Goal: Consume media (video, audio): Consume media (video, audio)

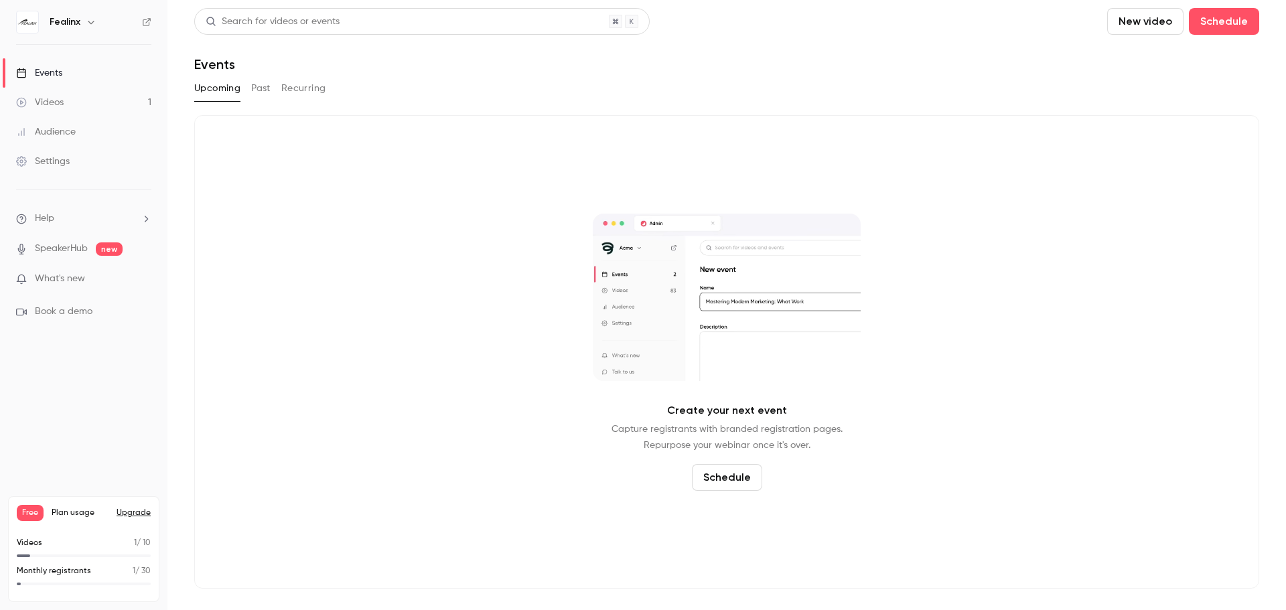
click at [74, 110] on link "Videos 1" at bounding box center [83, 102] width 167 height 29
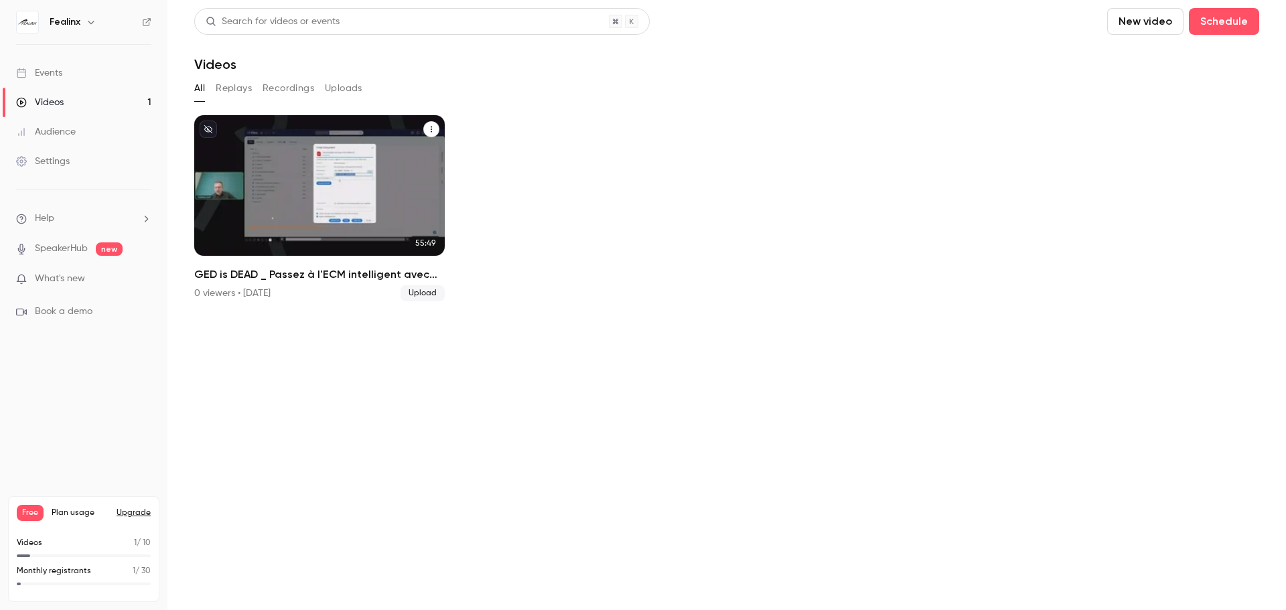
click at [324, 273] on h2 "GED is DEAD _ Passez à l'ECM intelligent avec M-Files !" at bounding box center [319, 275] width 250 height 16
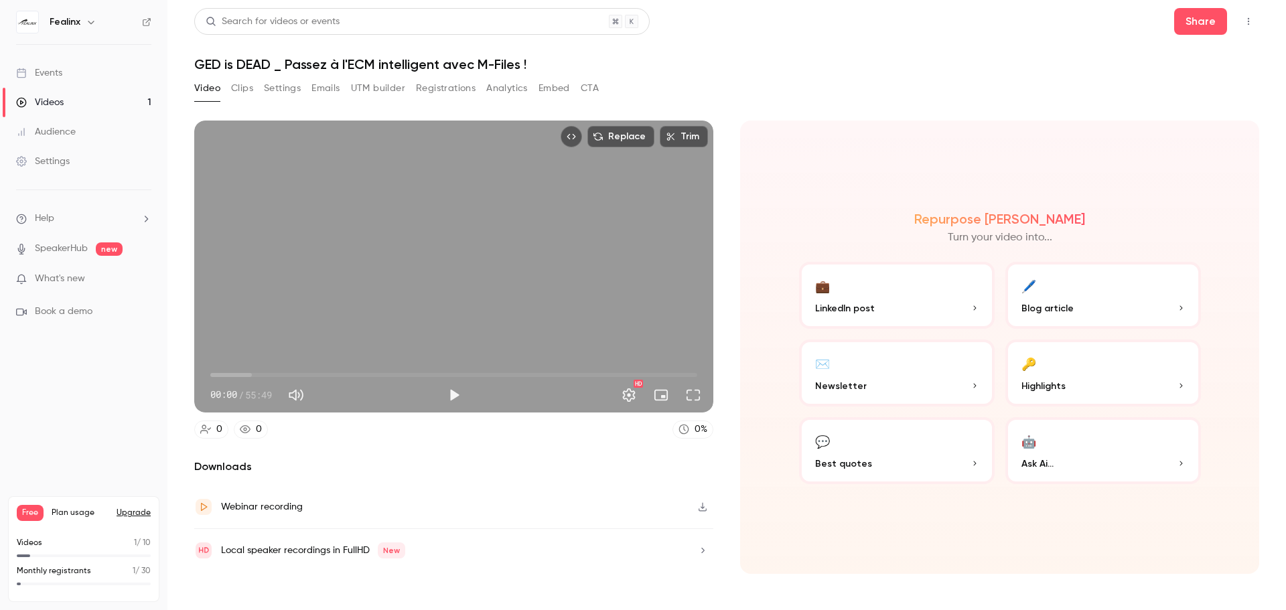
click at [238, 90] on button "Clips" at bounding box center [242, 88] width 22 height 21
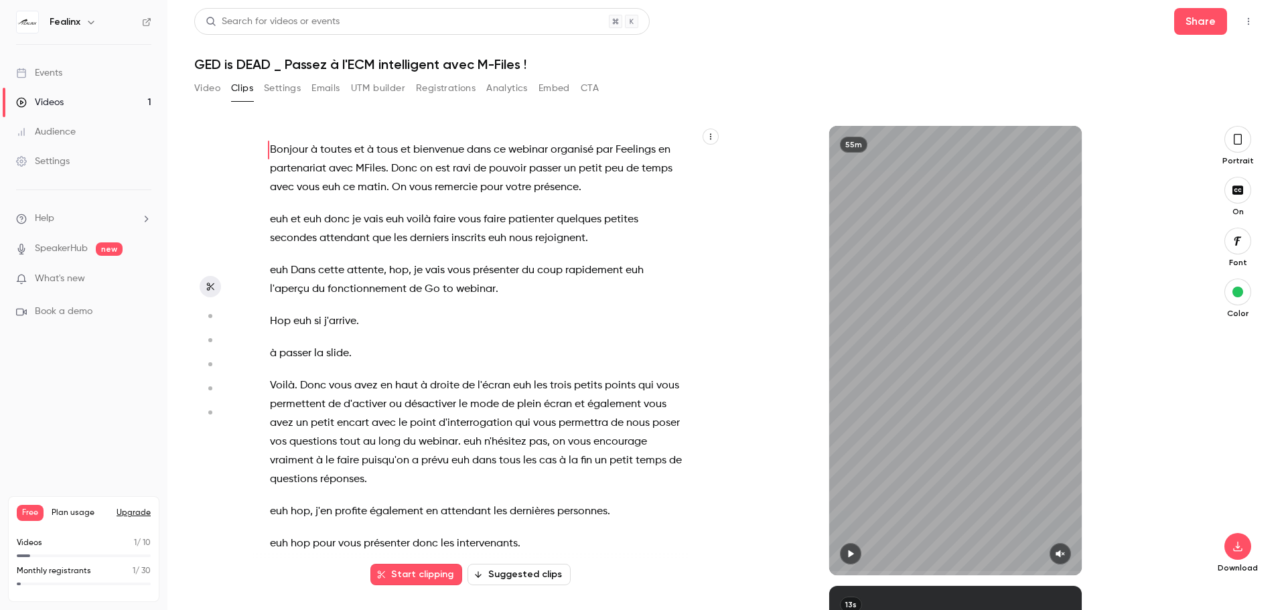
click at [276, 150] on span "Bonjour" at bounding box center [289, 150] width 38 height 19
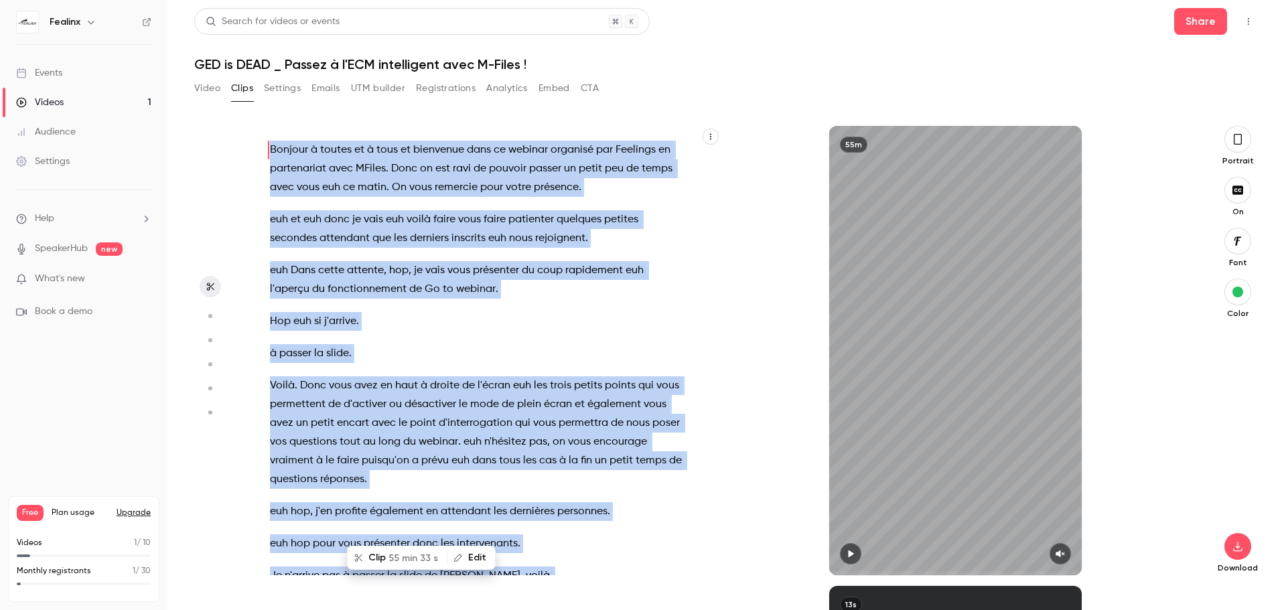
click at [268, 145] on div "Bonjour à toutes et à tous et bienvenue dans ce webinar organisé par Feelings e…" at bounding box center [483, 357] width 461 height 436
click at [272, 144] on span "Bonjour" at bounding box center [289, 150] width 38 height 19
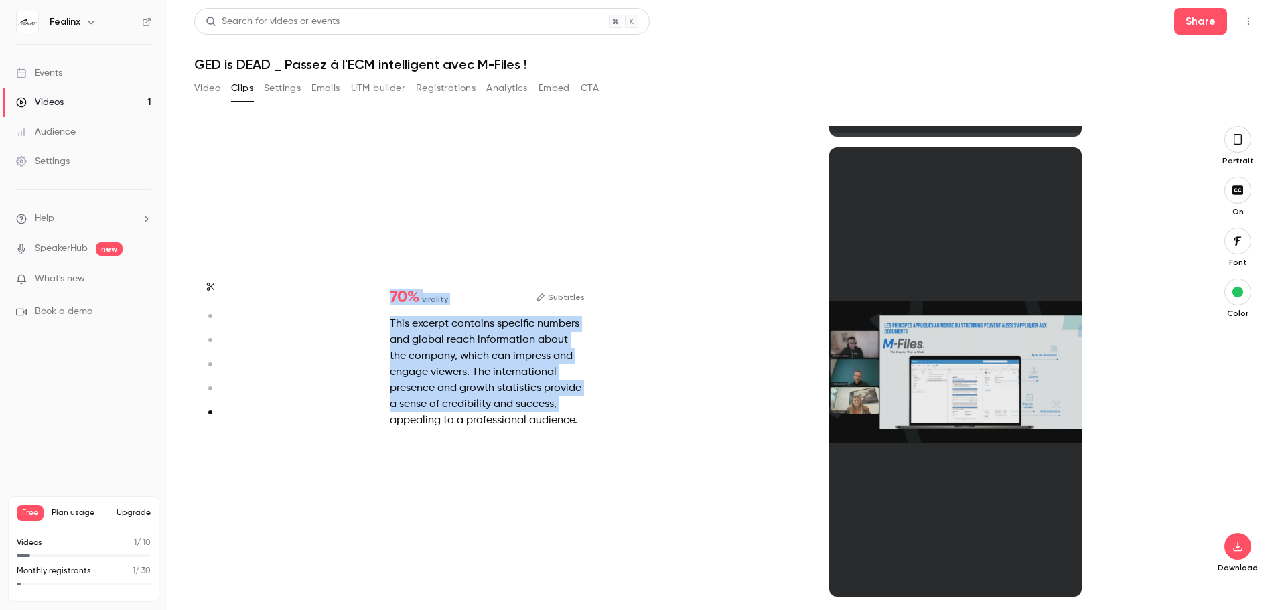
scroll to position [2279, 0]
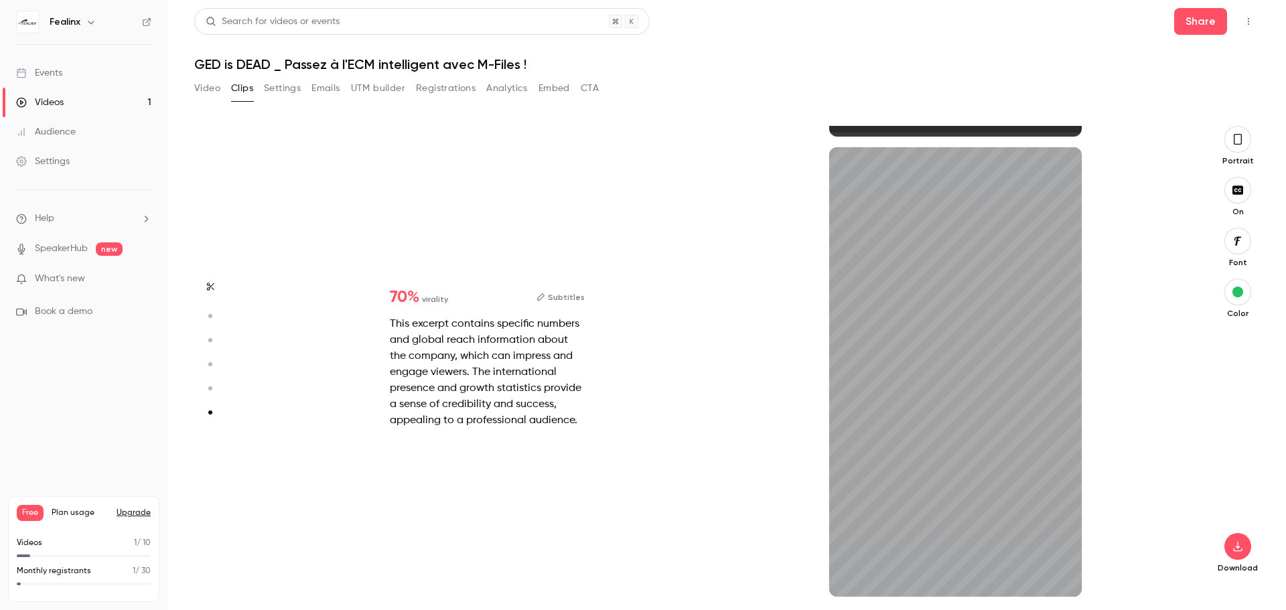
drag, startPoint x: 416, startPoint y: 287, endPoint x: 214, endPoint y: 288, distance: 202.3
click at [214, 288] on icon "button" at bounding box center [210, 286] width 11 height 9
type input "*"
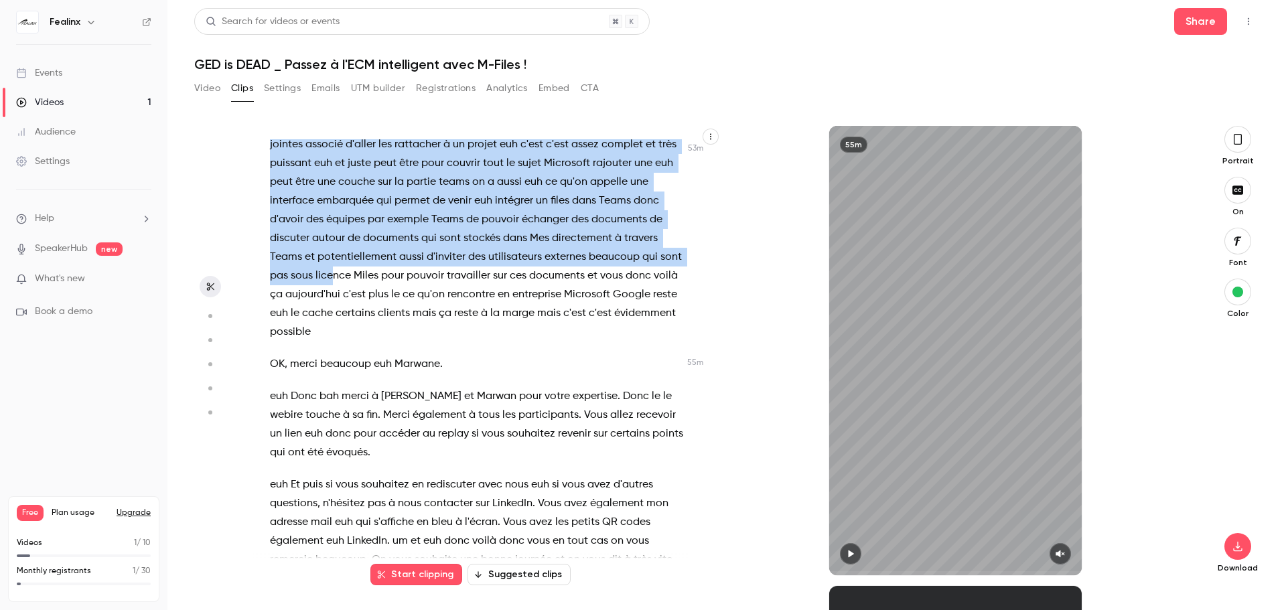
scroll to position [16016, 0]
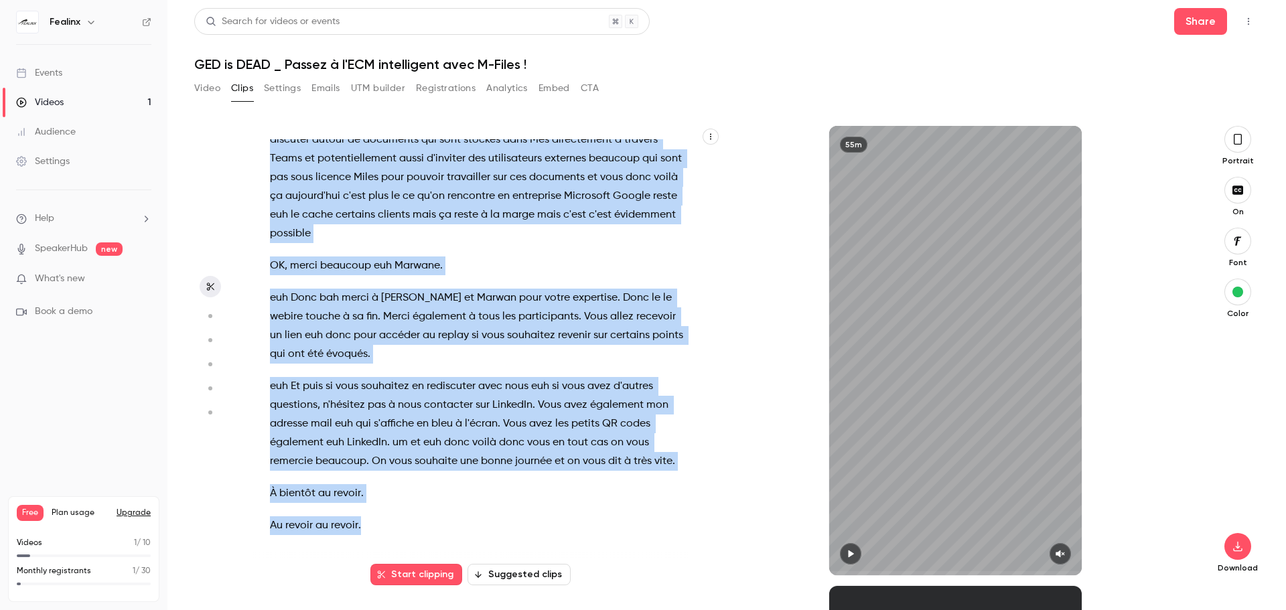
drag, startPoint x: 271, startPoint y: 151, endPoint x: 366, endPoint y: 521, distance: 381.7
click at [366, 521] on div "Bonjour à toutes et à tous et bienvenue dans ce webinar organisé par Feelings e…" at bounding box center [483, 357] width 461 height 436
copy div "Loremip d sitame co a elit se doeiusmod temp in utlabor etdolore mag Aliquaen a…"
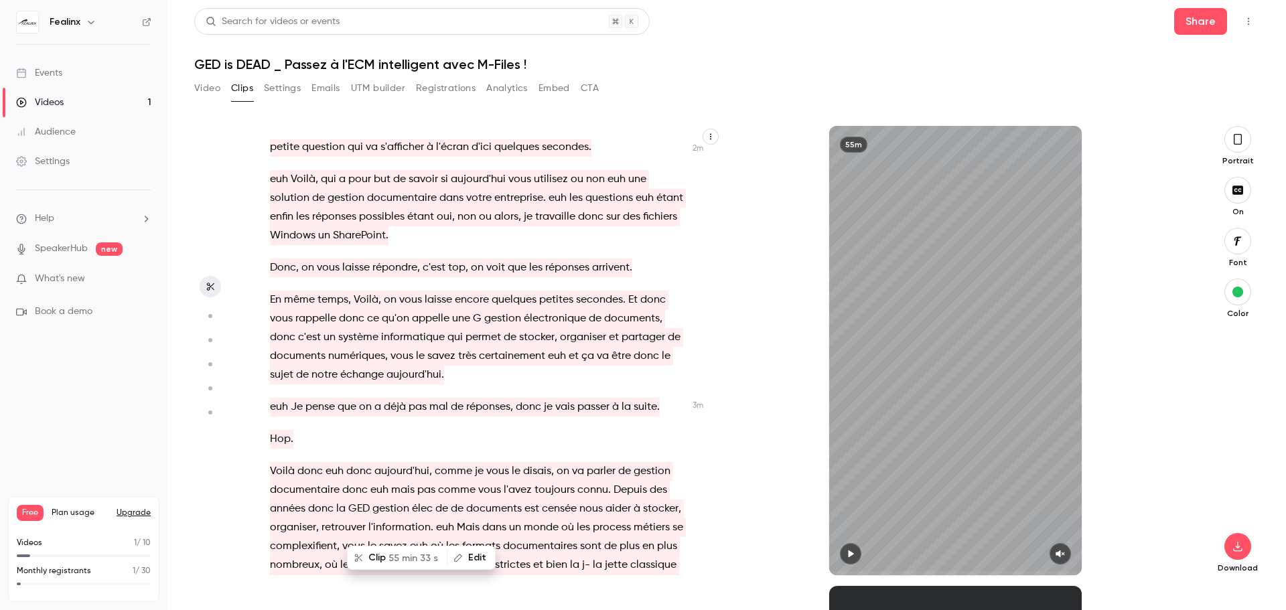
scroll to position [0, 0]
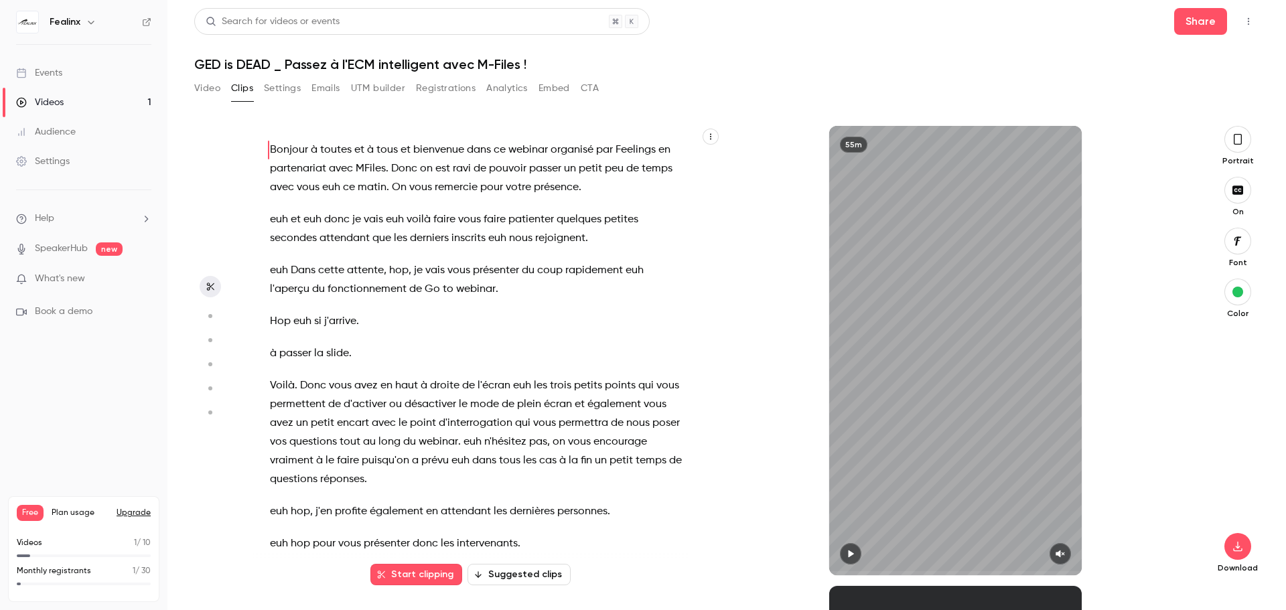
click at [214, 308] on button "button" at bounding box center [210, 315] width 21 height 21
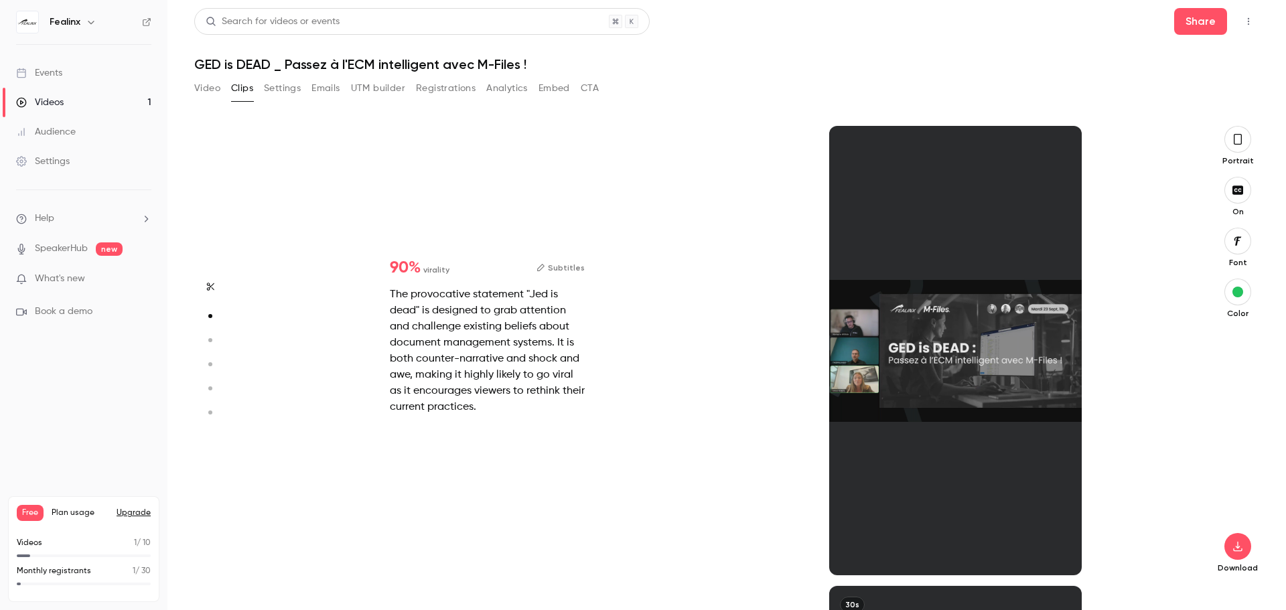
scroll to position [460, 0]
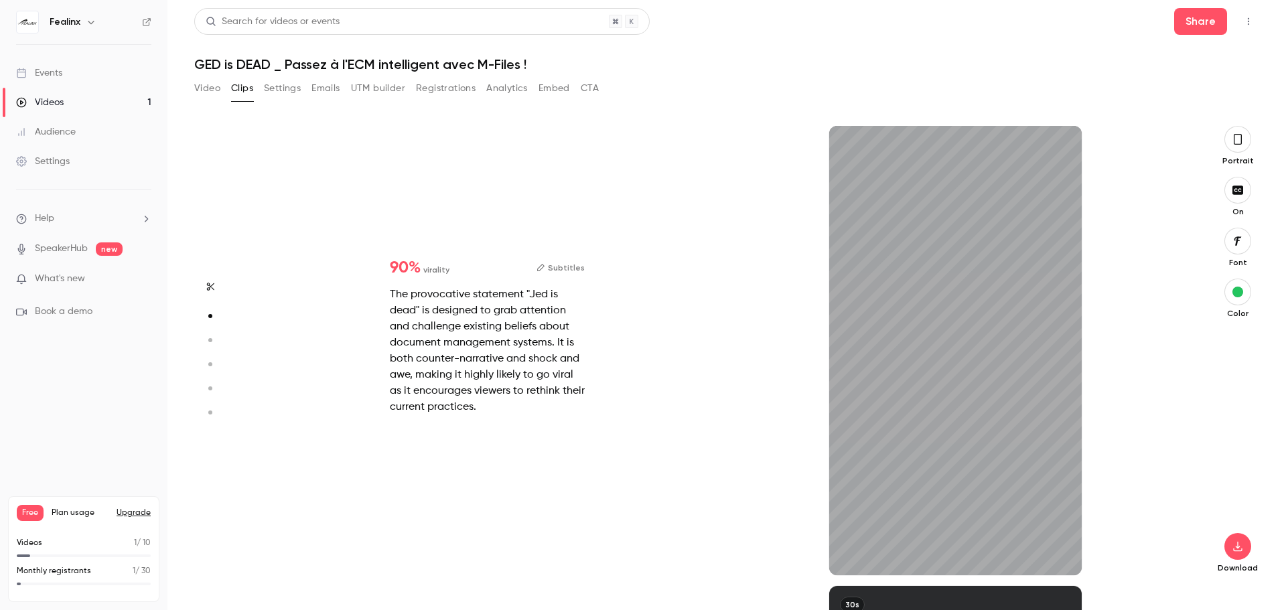
click at [212, 296] on button "button" at bounding box center [210, 286] width 21 height 21
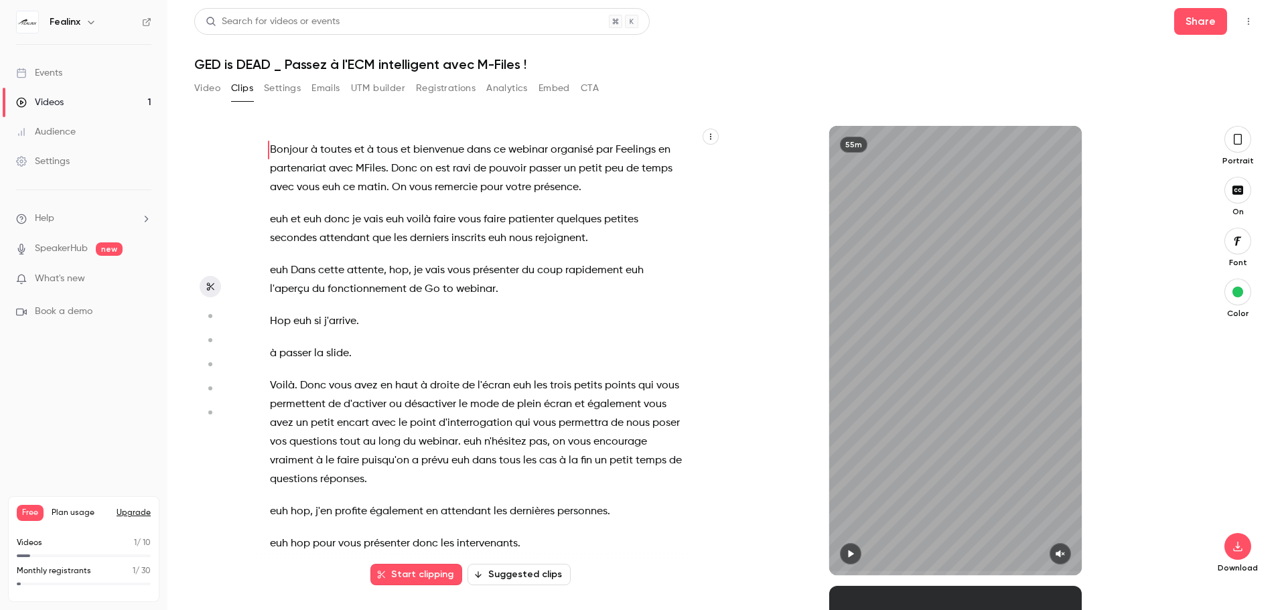
scroll to position [0, 0]
click at [213, 319] on icon "button" at bounding box center [210, 315] width 12 height 9
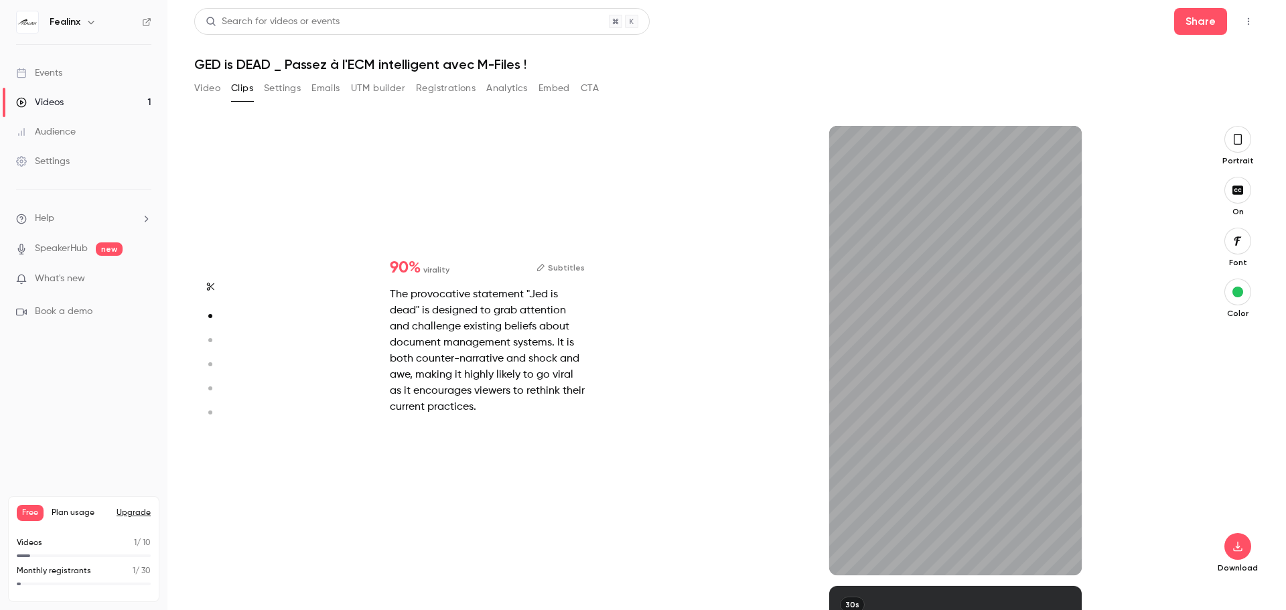
scroll to position [460, 0]
click at [212, 336] on icon "button" at bounding box center [210, 340] width 12 height 9
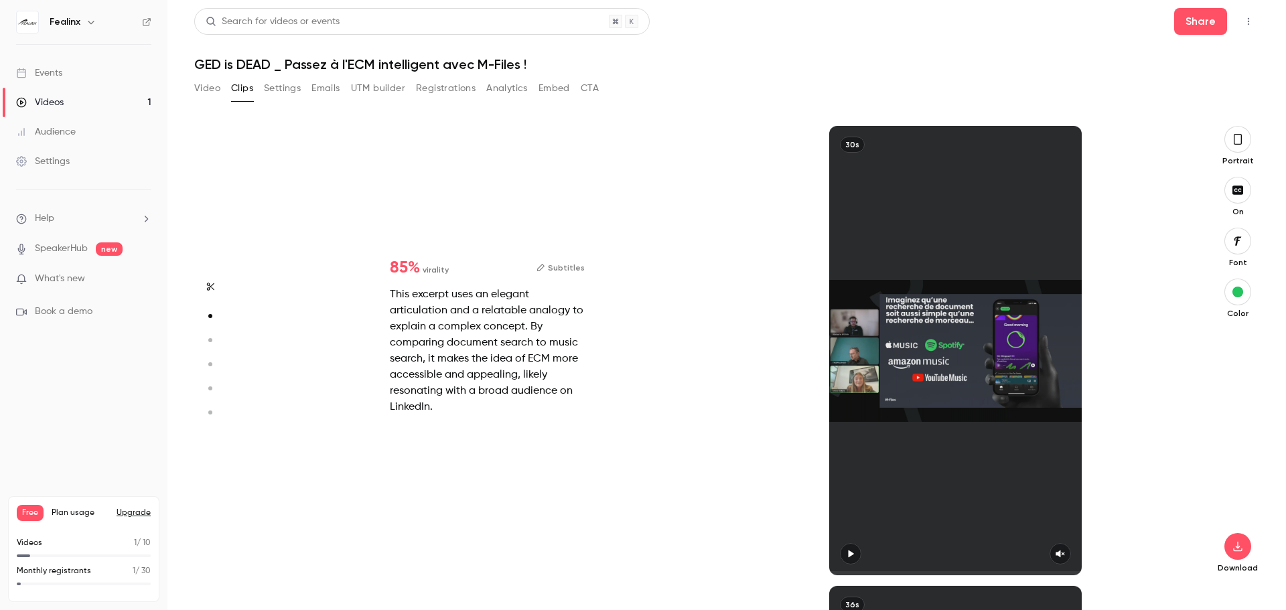
type input "*"
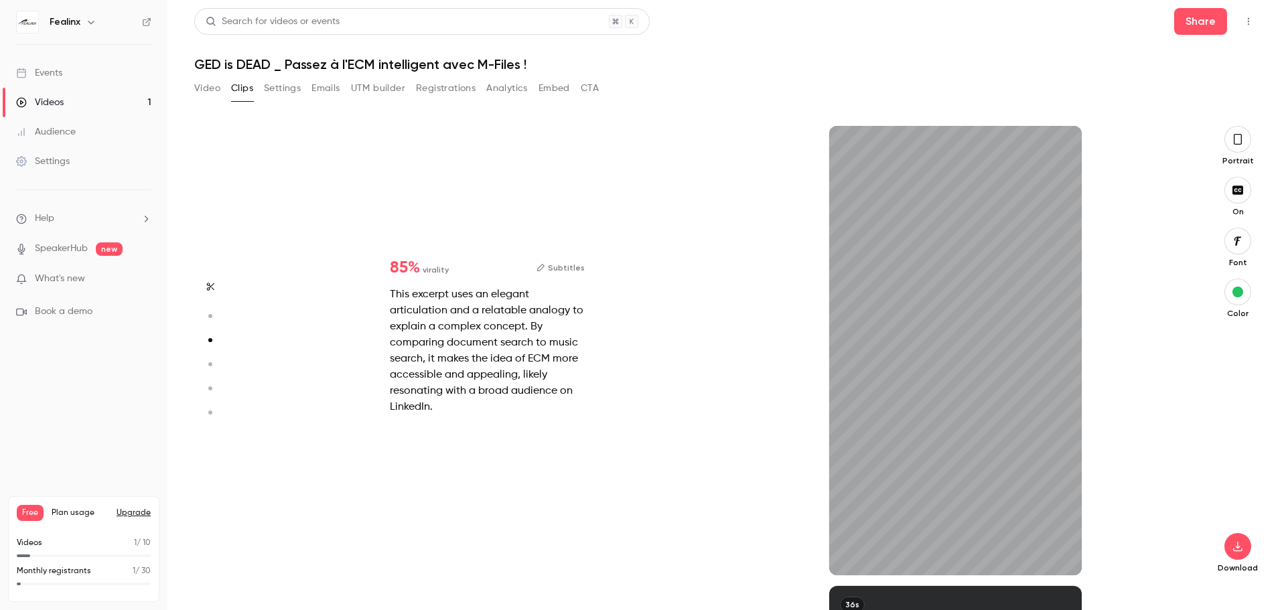
scroll to position [920, 0]
click at [845, 555] on icon "button" at bounding box center [850, 553] width 11 height 9
click at [1056, 556] on icon "button" at bounding box center [1060, 553] width 11 height 9
drag, startPoint x: 860, startPoint y: 573, endPoint x: 820, endPoint y: 571, distance: 39.6
click at [820, 571] on div "30s" at bounding box center [955, 350] width 468 height 449
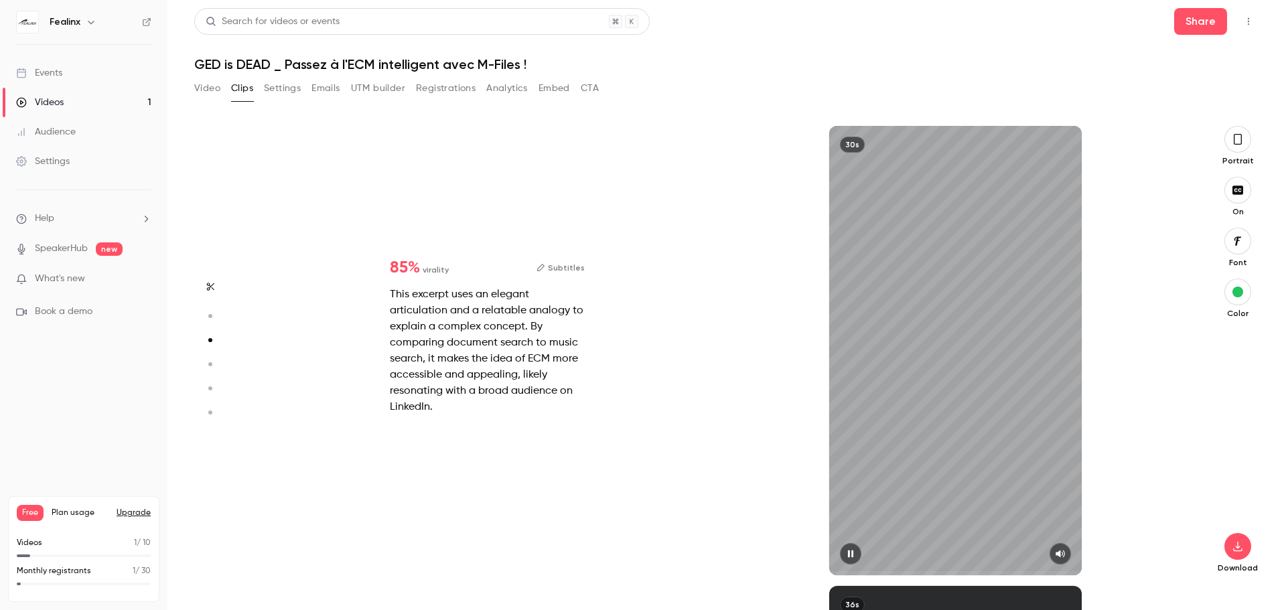
click at [851, 559] on button "button" at bounding box center [850, 553] width 21 height 21
click at [544, 267] on icon "button" at bounding box center [540, 267] width 9 height 9
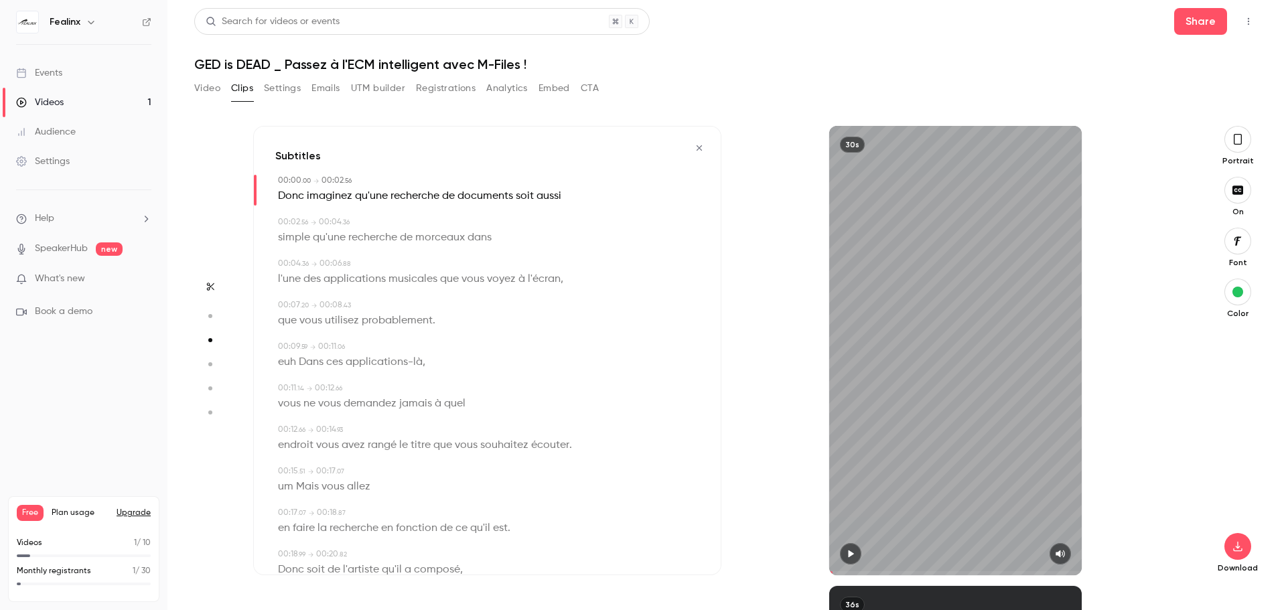
click at [286, 360] on span "euh" at bounding box center [287, 362] width 18 height 19
type input "***"
click at [293, 382] on button "Edit" at bounding box center [282, 386] width 46 height 21
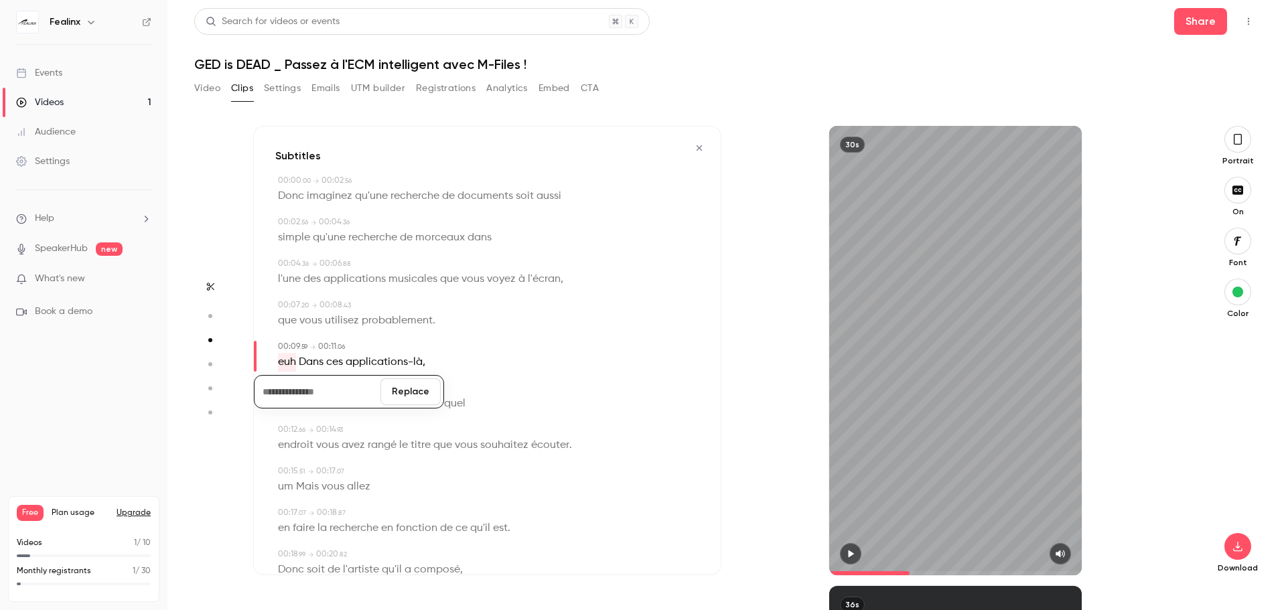
click at [423, 384] on button "Replace" at bounding box center [410, 391] width 60 height 27
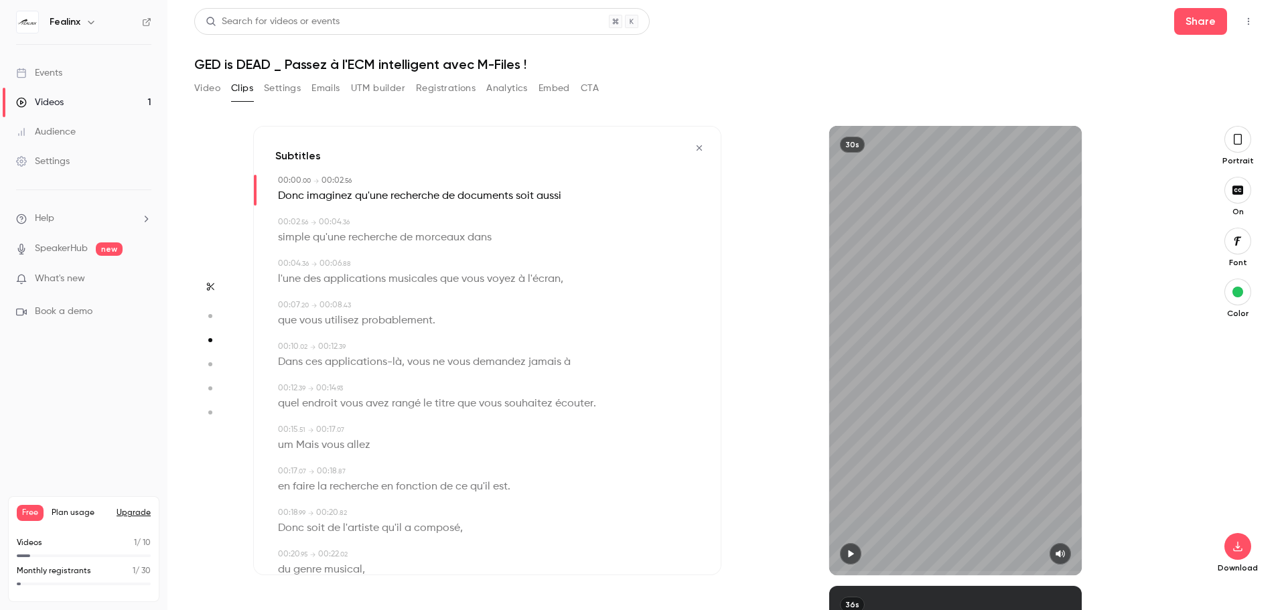
click at [300, 364] on span "Dans" at bounding box center [290, 362] width 25 height 19
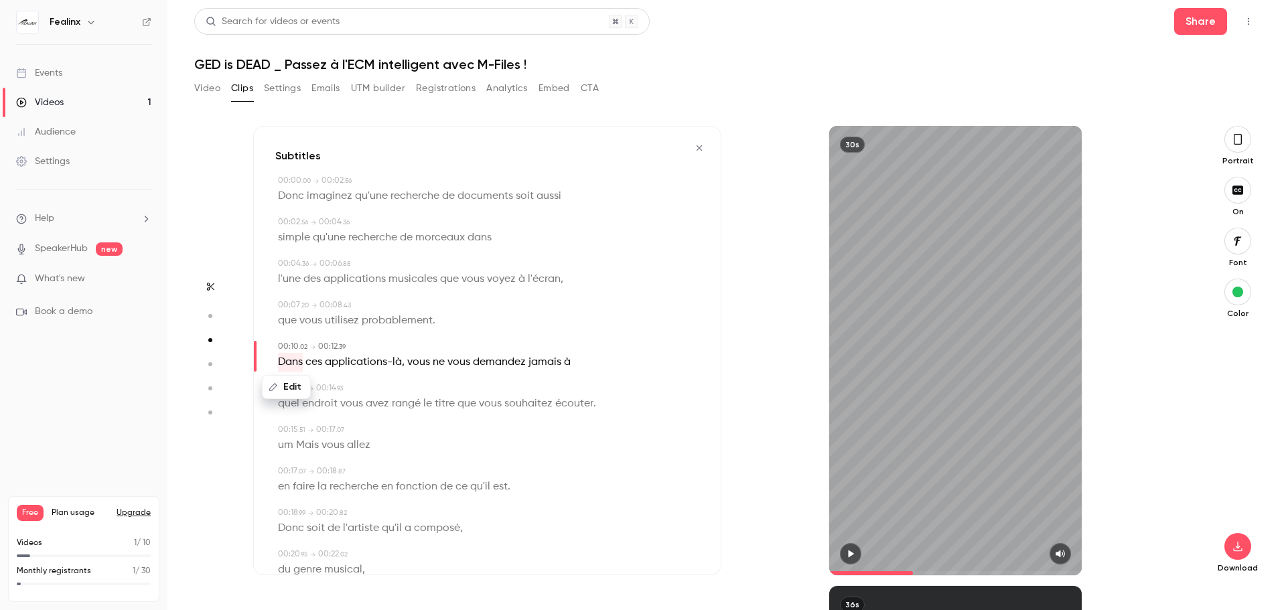
click at [843, 560] on button "button" at bounding box center [850, 553] width 21 height 21
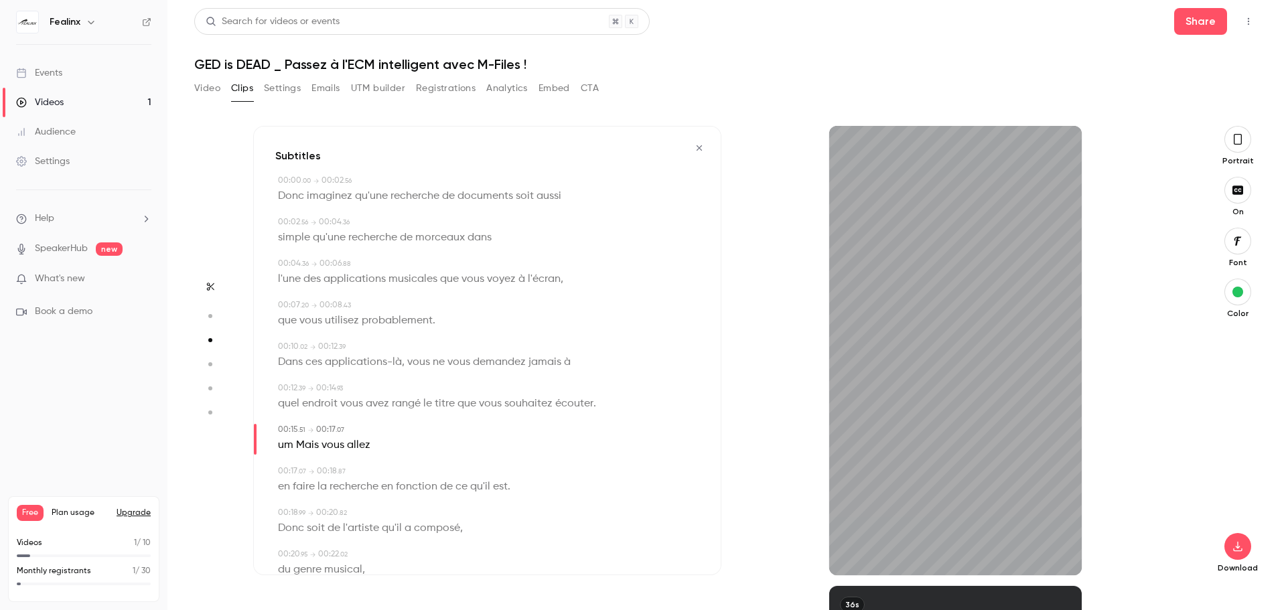
click at [287, 450] on span "um" at bounding box center [285, 445] width 15 height 19
type input "****"
click at [286, 469] on button "Edit" at bounding box center [281, 469] width 46 height 21
click at [409, 479] on button "Replace" at bounding box center [410, 474] width 60 height 27
click at [845, 557] on icon "button" at bounding box center [850, 553] width 11 height 9
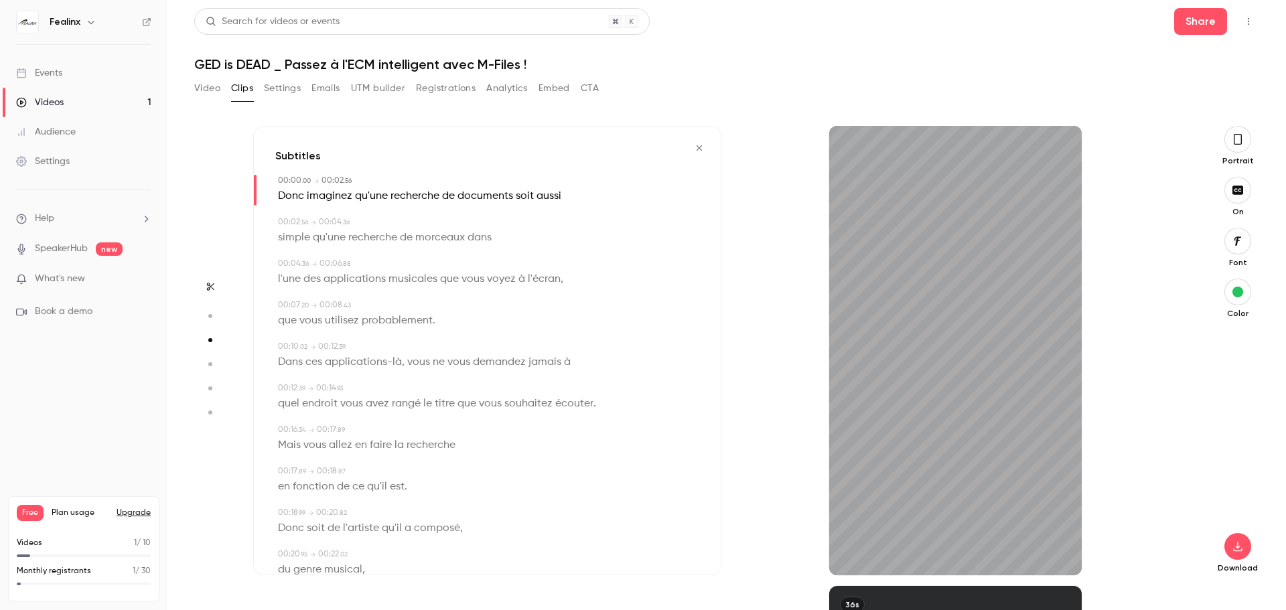
click at [295, 449] on span "Mais" at bounding box center [289, 445] width 23 height 19
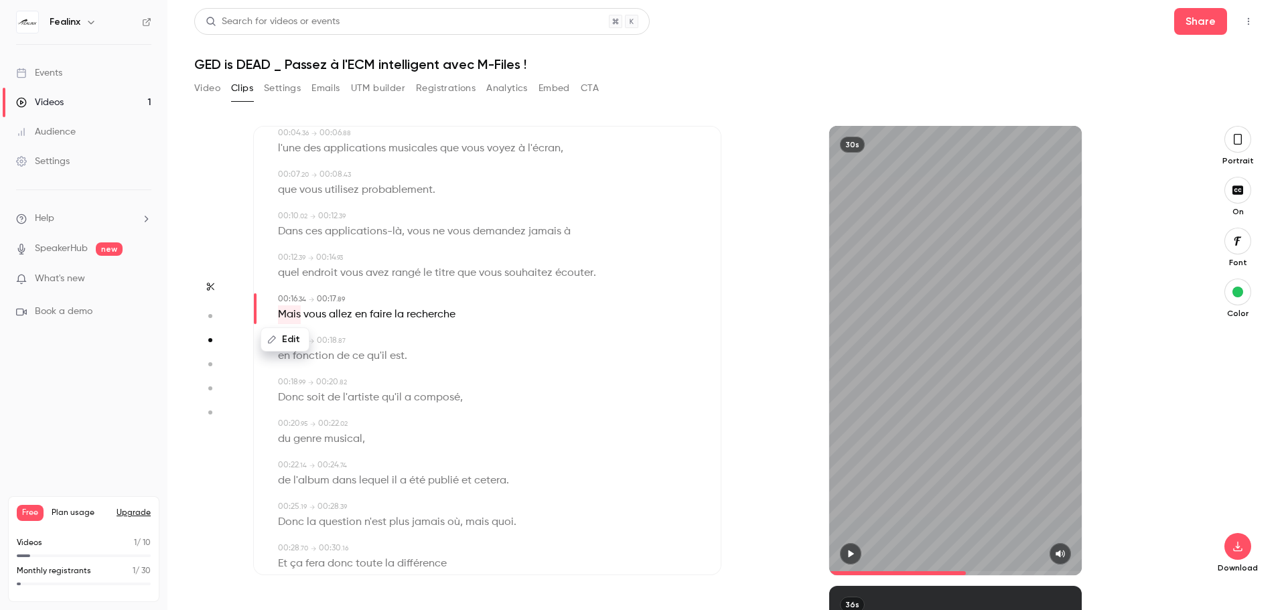
scroll to position [134, 0]
click at [849, 556] on icon "button" at bounding box center [850, 553] width 5 height 7
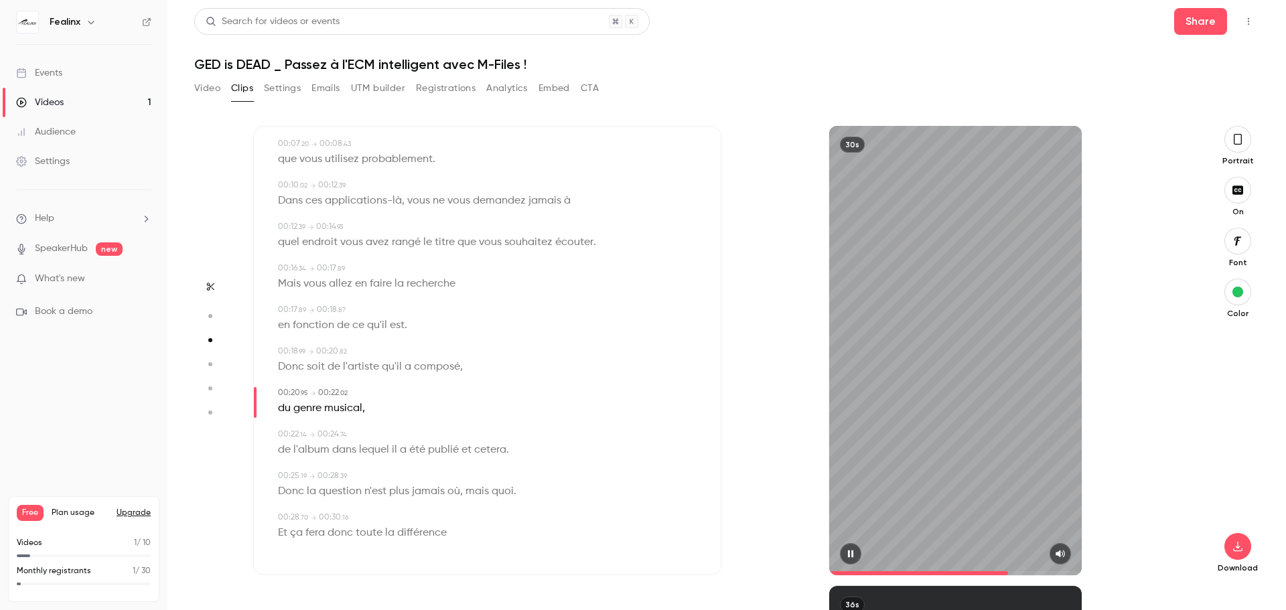
click at [851, 561] on button "button" at bounding box center [850, 553] width 21 height 21
click at [388, 364] on span "qu'il" at bounding box center [392, 367] width 20 height 19
type input "**"
click at [391, 393] on button "Edit" at bounding box center [386, 391] width 46 height 21
type input "***"
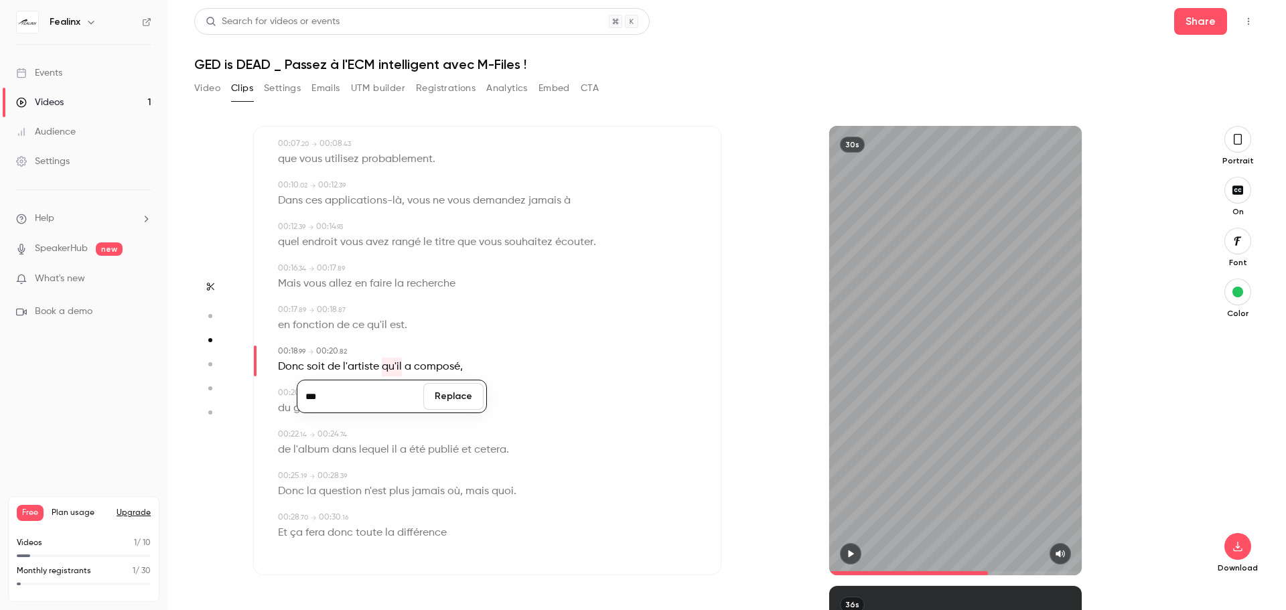
click at [478, 409] on button "Replace" at bounding box center [453, 396] width 60 height 27
click at [402, 368] on span "a" at bounding box center [403, 367] width 7 height 19
type input "**"
click at [398, 392] on button "Edit" at bounding box center [397, 391] width 46 height 21
click at [356, 393] on input "*" at bounding box center [371, 396] width 121 height 27
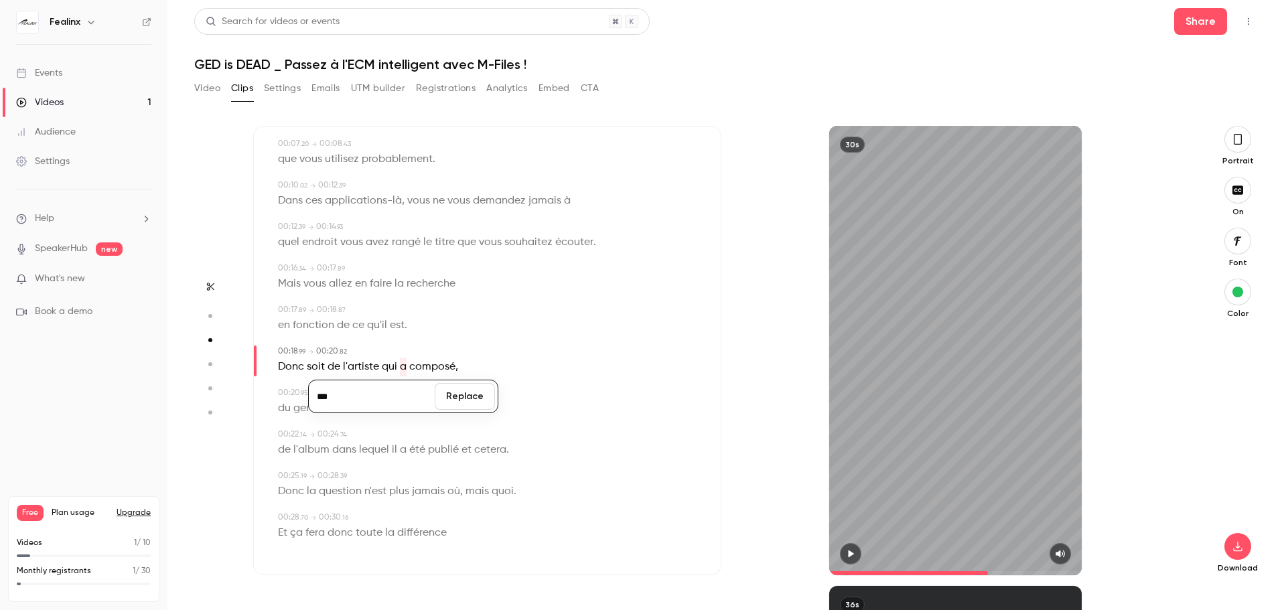
type input "***"
click at [472, 395] on button "Replace" at bounding box center [465, 396] width 60 height 27
click at [595, 374] on div "Edit Donc soit de l'artiste qui l'a composé ," at bounding box center [488, 367] width 421 height 19
click at [854, 550] on icon "button" at bounding box center [850, 553] width 11 height 9
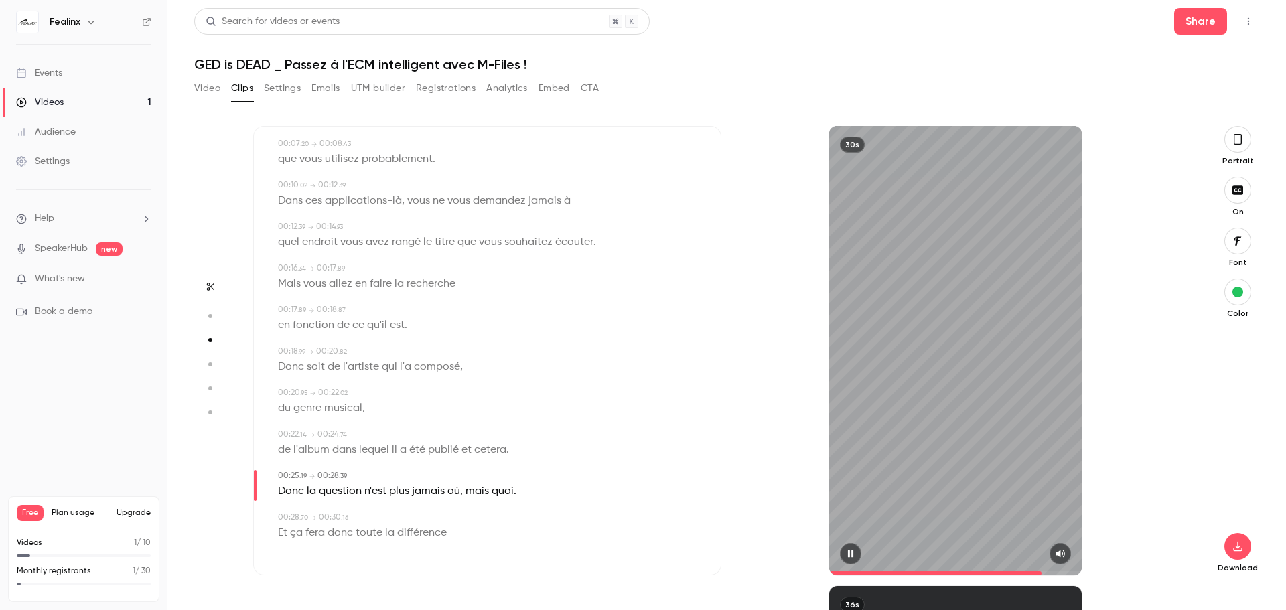
click at [857, 546] on button "button" at bounding box center [850, 553] width 21 height 21
click at [852, 545] on button "button" at bounding box center [850, 553] width 21 height 21
click at [341, 534] on span "donc" at bounding box center [339, 533] width 25 height 19
type input "****"
click at [336, 509] on button "Edit" at bounding box center [336, 507] width 46 height 21
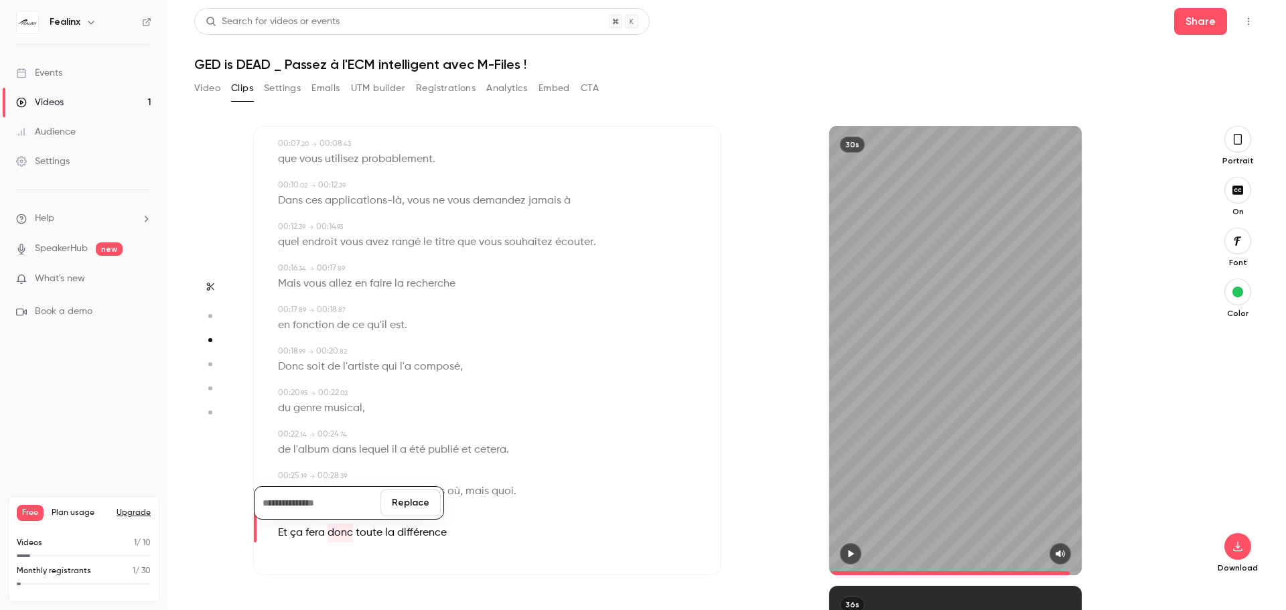
click at [410, 506] on button "Replace" at bounding box center [410, 503] width 60 height 27
type input "*"
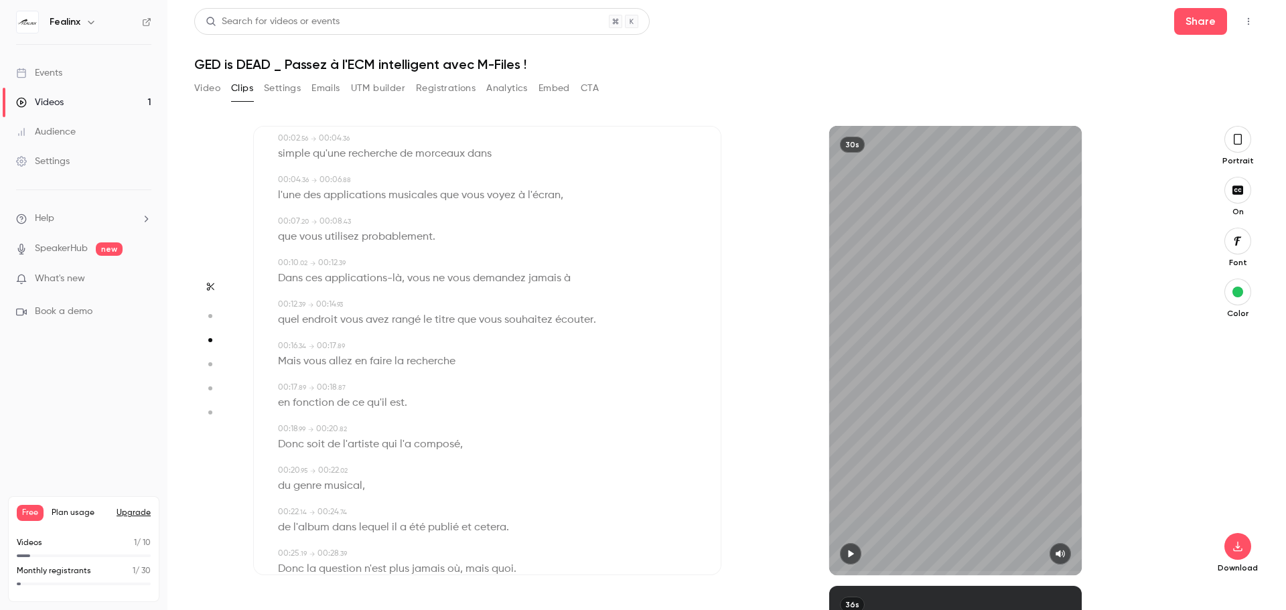
scroll to position [0, 0]
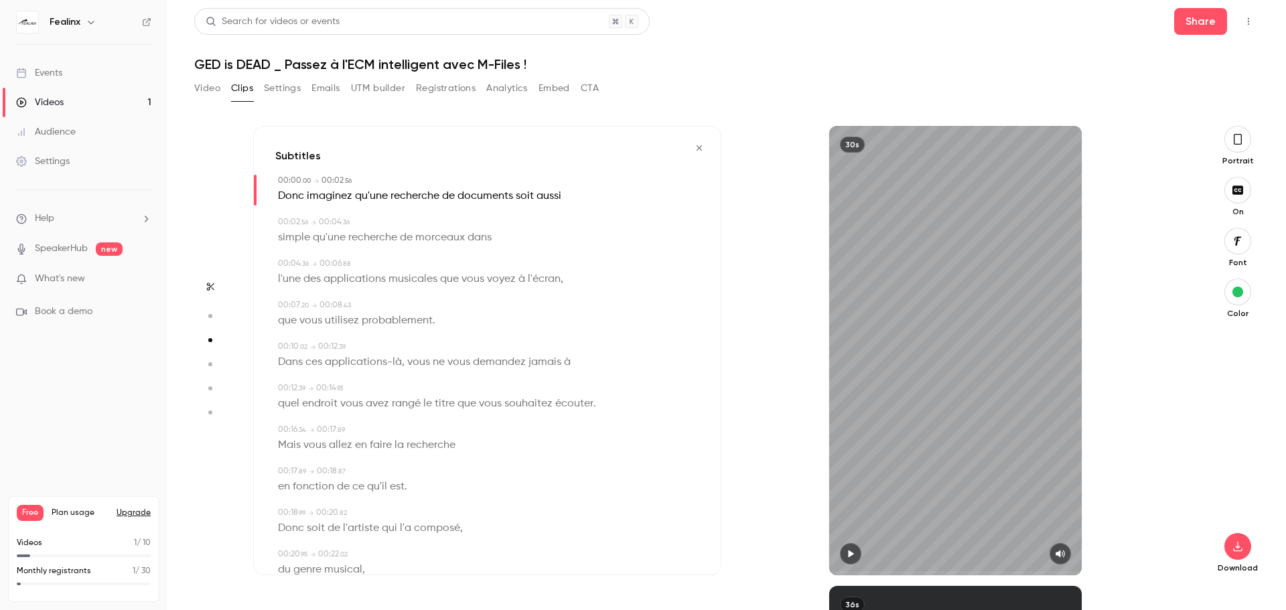
click at [298, 194] on span "Donc" at bounding box center [291, 196] width 26 height 19
click at [1243, 550] on icon "button" at bounding box center [1238, 546] width 16 height 11
click at [1243, 139] on button "button" at bounding box center [1237, 139] width 27 height 27
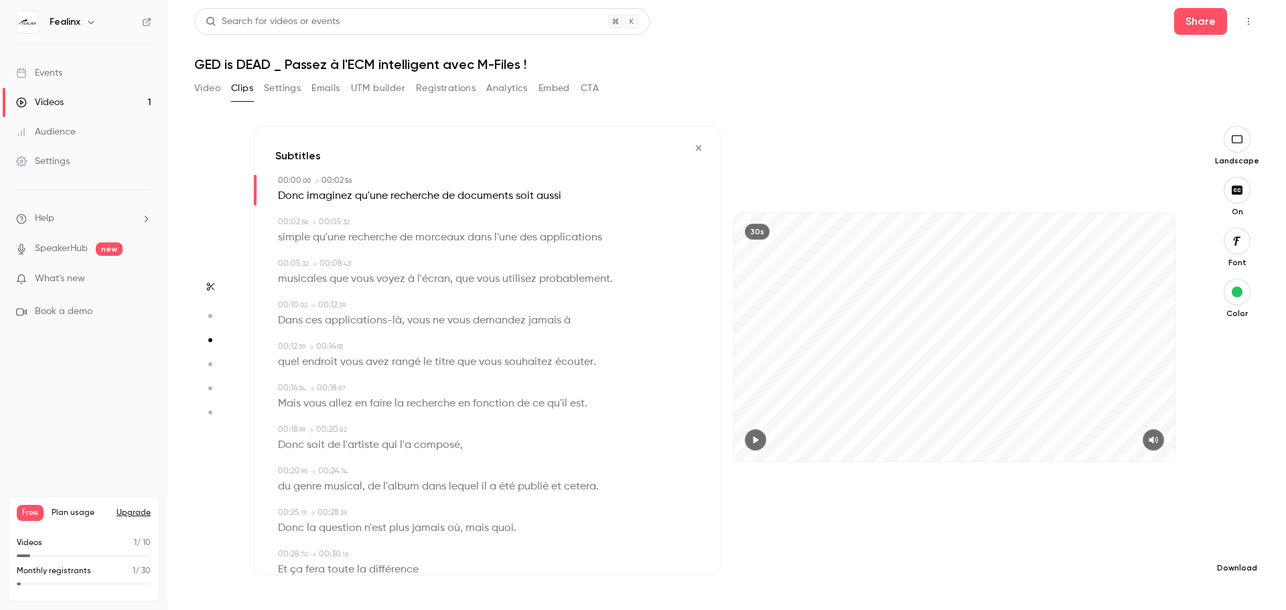
click at [1240, 553] on button "button" at bounding box center [1237, 546] width 27 height 27
click at [1069, 532] on span "High quality requires longer processing" at bounding box center [1136, 534] width 153 height 13
